Goal: Task Accomplishment & Management: Use online tool/utility

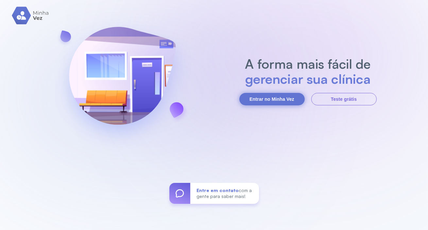
click at [266, 99] on button "Entrar no Minha Vez" at bounding box center [271, 99] width 65 height 12
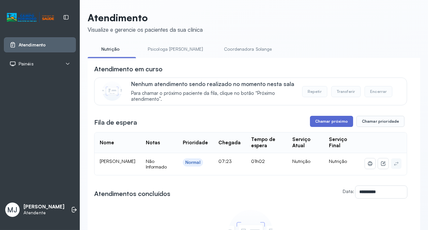
click at [332, 127] on button "Chamar próximo" at bounding box center [331, 121] width 43 height 11
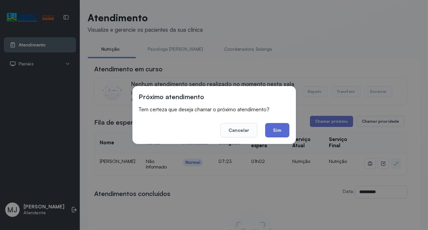
click at [285, 136] on button "Sim" at bounding box center [277, 130] width 24 height 14
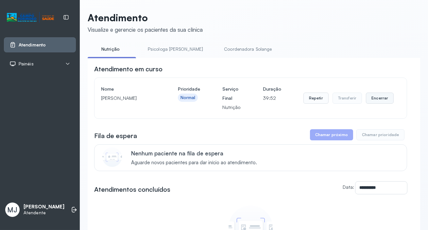
click at [376, 100] on button "Encerrar" at bounding box center [380, 98] width 28 height 11
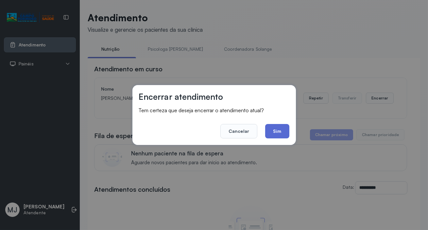
click at [277, 132] on button "Sim" at bounding box center [277, 131] width 24 height 14
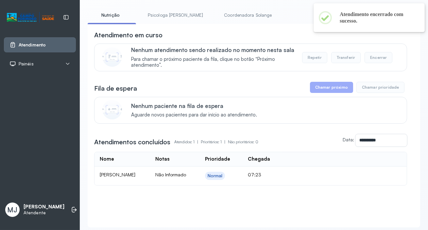
scroll to position [55, 0]
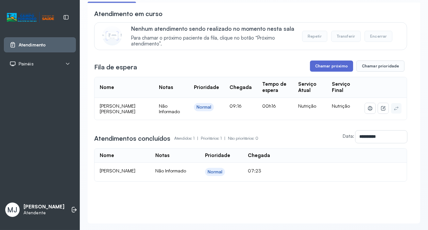
click at [334, 65] on button "Chamar próximo" at bounding box center [331, 65] width 43 height 11
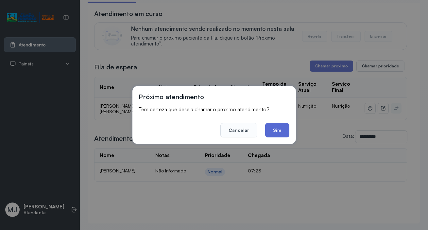
drag, startPoint x: 273, startPoint y: 135, endPoint x: 270, endPoint y: 115, distance: 19.5
click at [274, 135] on button "Sim" at bounding box center [277, 130] width 24 height 14
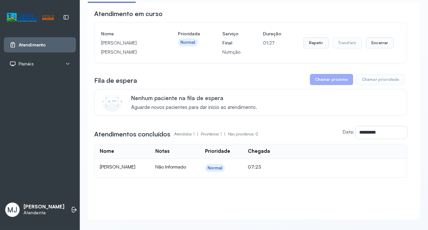
scroll to position [0, 0]
